Goal: Task Accomplishment & Management: Manage account settings

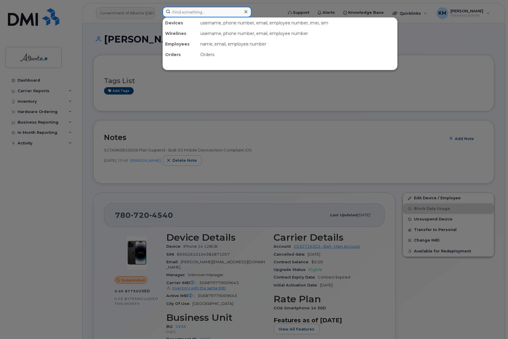
click at [179, 13] on input at bounding box center [206, 12] width 89 height 11
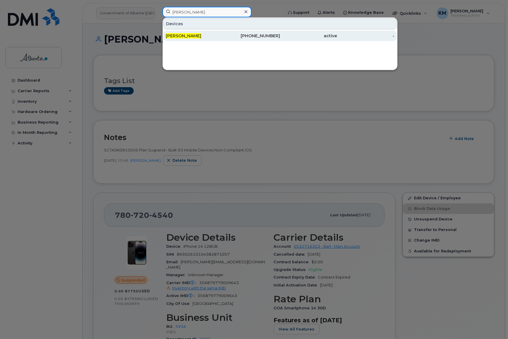
type input "melissa brown"
click at [172, 35] on span "Melissa Brown" at bounding box center [184, 35] width 36 height 5
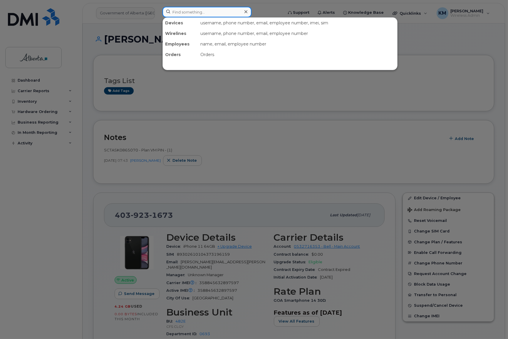
click at [185, 14] on input at bounding box center [206, 12] width 89 height 11
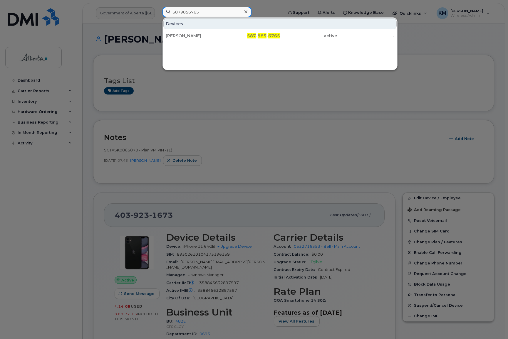
type input "5879856765"
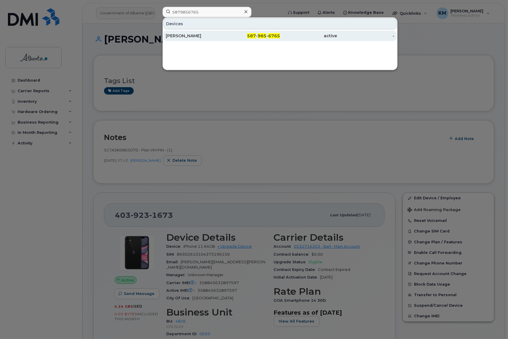
click at [198, 37] on div "Deborah Babu" at bounding box center [194, 36] width 57 height 6
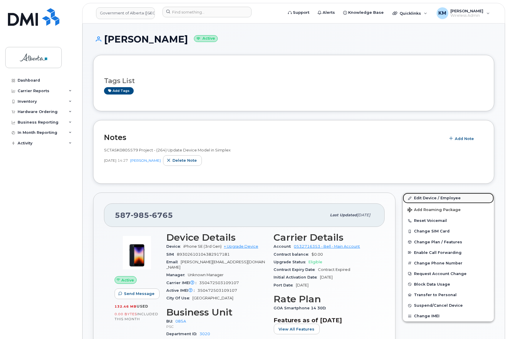
click at [431, 196] on link "Edit Device / Employee" at bounding box center [447, 198] width 91 height 11
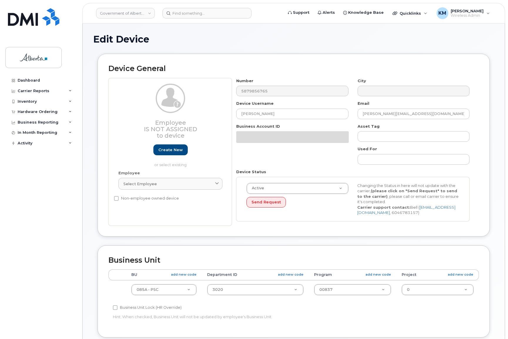
select select "4749745"
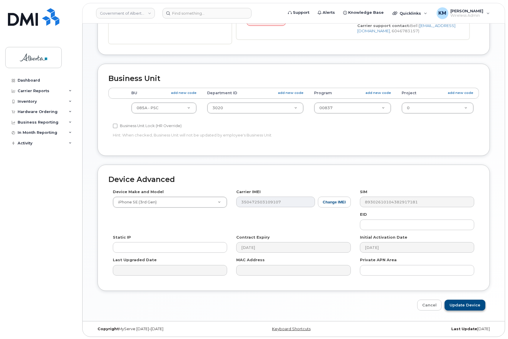
scroll to position [182, 0]
click at [463, 304] on input "Update Device" at bounding box center [464, 304] width 41 height 11
type input "Saving..."
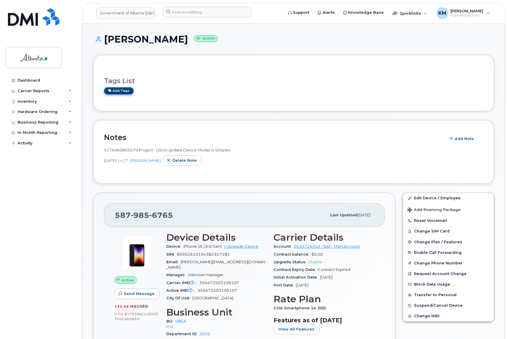
click at [119, 92] on link "Add tags" at bounding box center [119, 90] width 30 height 7
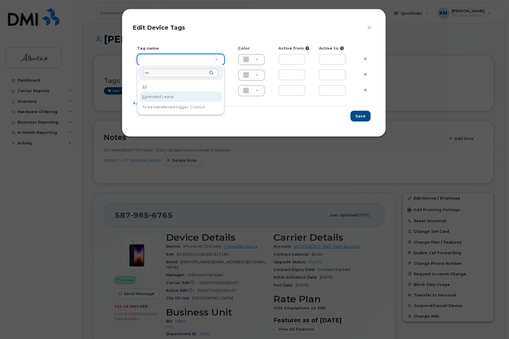
type input "ex"
type input "Extended Leave"
type input "F8C6C8"
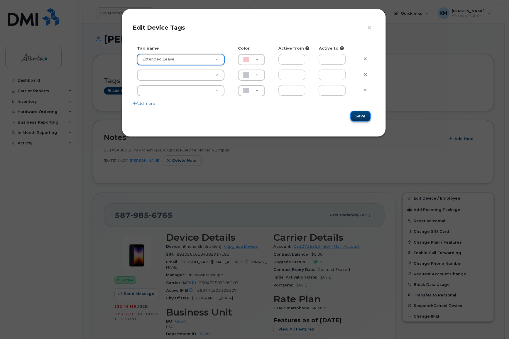
click at [363, 115] on button "Save" at bounding box center [360, 116] width 20 height 11
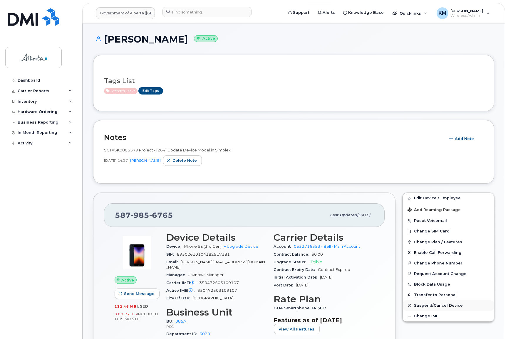
click at [425, 304] on span "Suspend/Cancel Device" at bounding box center [438, 306] width 49 height 4
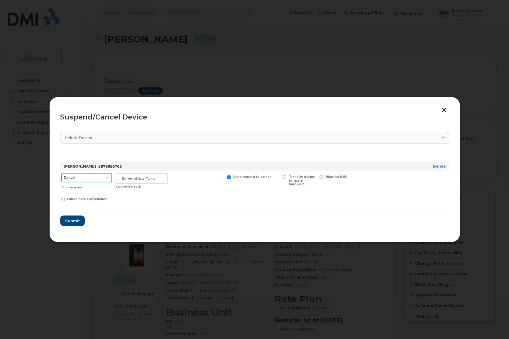
click at [106, 178] on select "Cancel Suspend - Extend Suspension Suspend - Reduced Rate Suspend - Lost Device…" at bounding box center [86, 177] width 50 height 9
select select "[object Object]"
click at [61, 173] on select "Cancel Suspend - Extend Suspension Suspend - Reduced Rate Suspend - Lost Device…" at bounding box center [86, 177] width 50 height 9
click at [132, 181] on input "text" at bounding box center [142, 178] width 52 height 11
type input "SCTASK0865001"
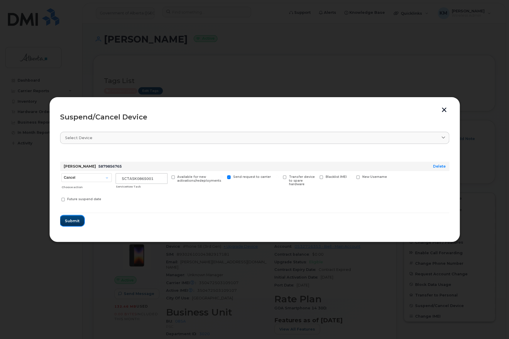
click at [68, 222] on span "Submit" at bounding box center [72, 221] width 15 height 6
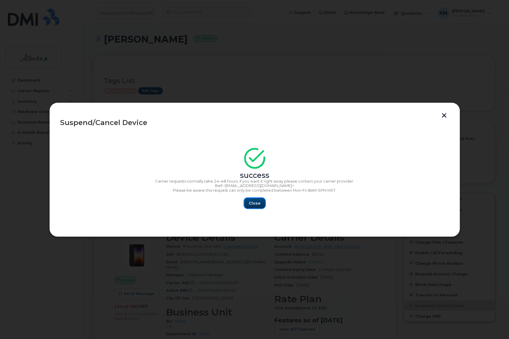
click at [254, 202] on span "Close" at bounding box center [255, 203] width 12 height 6
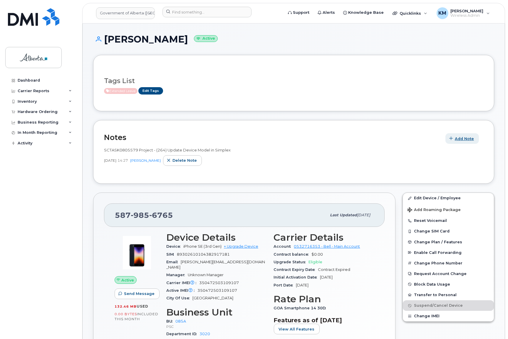
click at [467, 136] on span "Add Note" at bounding box center [463, 139] width 19 height 6
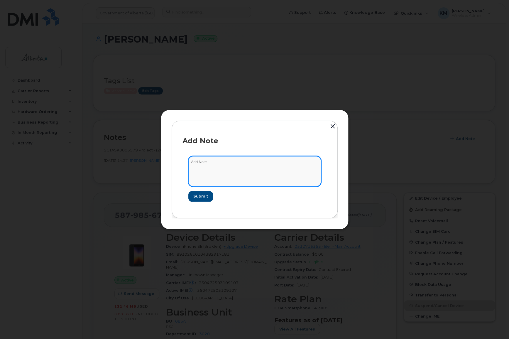
click at [261, 164] on textarea at bounding box center [254, 171] width 133 height 30
type textarea "s"
click at [254, 164] on textarea "SCTASK0865001 -" at bounding box center [254, 171] width 133 height 30
paste textarea "Plan Suspend - (1)"
type textarea "SCTASK0865001 - Plan Suspend - (1)"
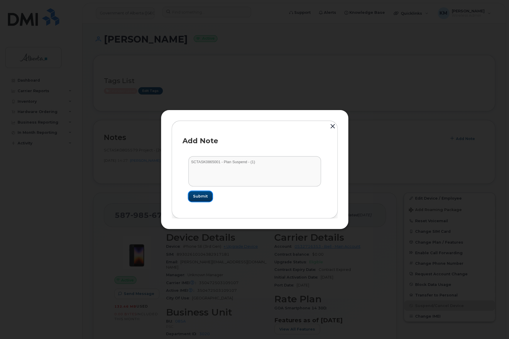
click at [195, 198] on span "Submit" at bounding box center [200, 196] width 15 height 6
